Goal: Task Accomplishment & Management: Manage account settings

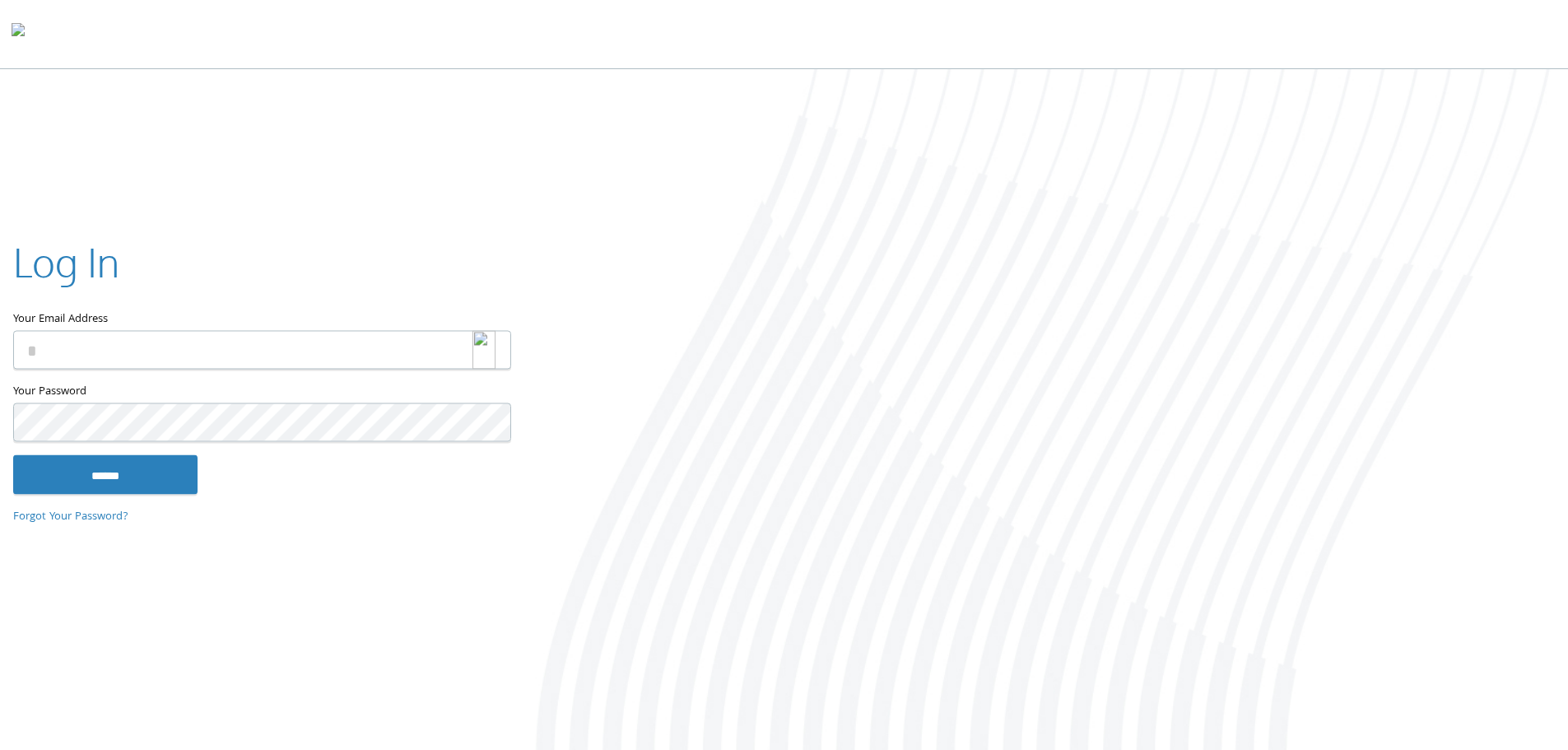
click at [273, 352] on input "Your Email Address" at bounding box center [262, 349] width 498 height 38
click at [483, 352] on img at bounding box center [484, 349] width 23 height 38
type input "**********"
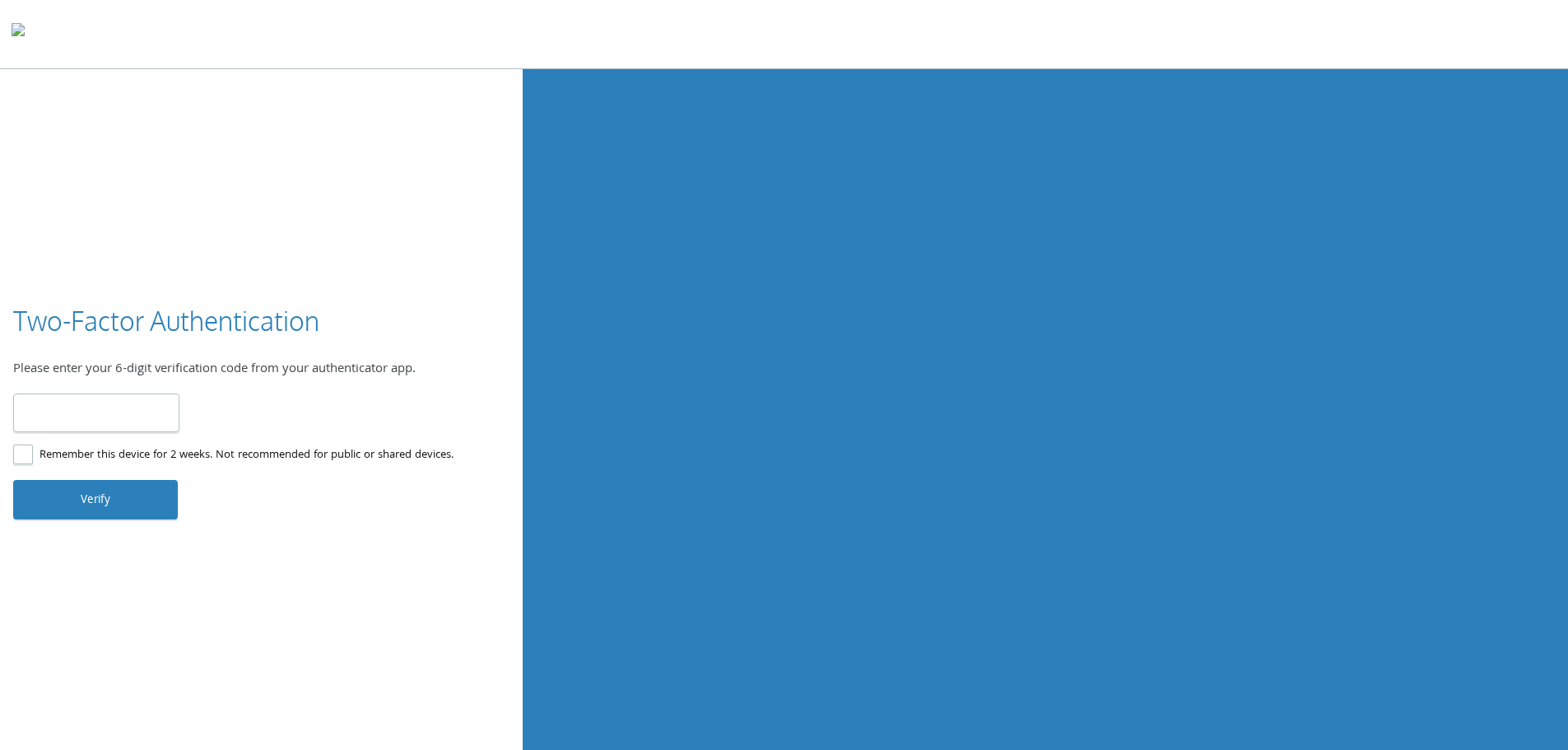
type input "******"
